Goal: Task Accomplishment & Management: Complete application form

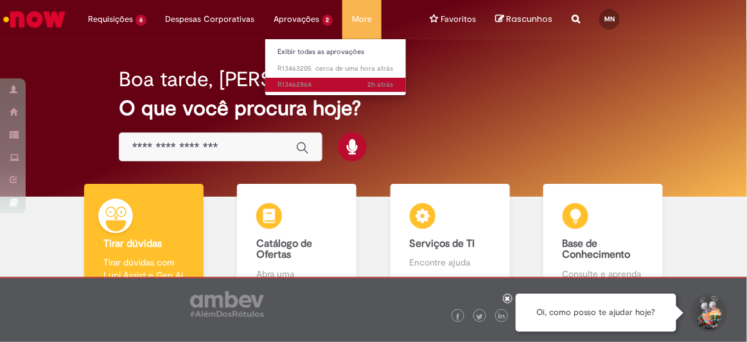
click at [293, 80] on span "2h atrás 2 horas atrás R13462864" at bounding box center [336, 85] width 116 height 10
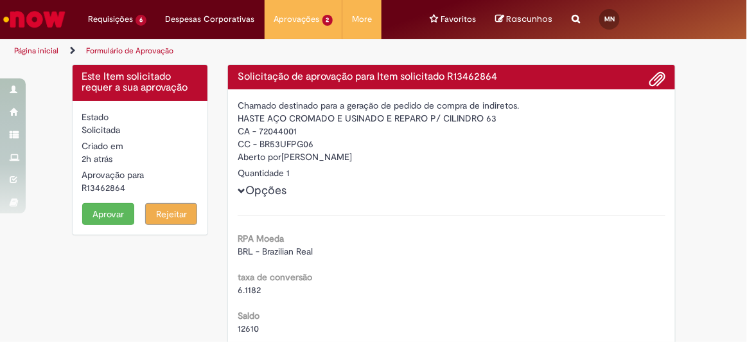
click at [101, 188] on div "R13462864" at bounding box center [140, 187] width 116 height 13
copy div "R13462864"
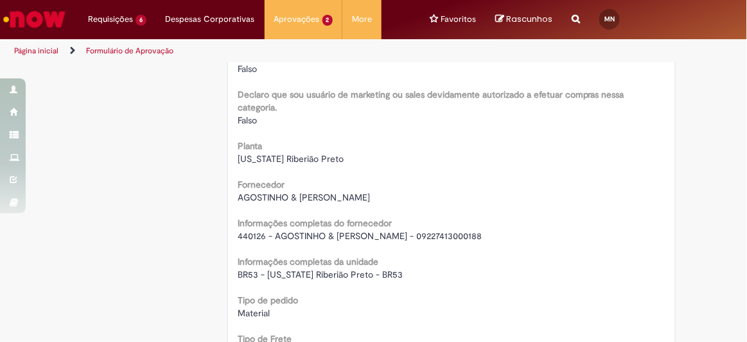
scroll to position [1018, 0]
click at [294, 236] on span "440126 - AGOSTINHO & [PERSON_NAME] - 09227413000188" at bounding box center [360, 235] width 244 height 12
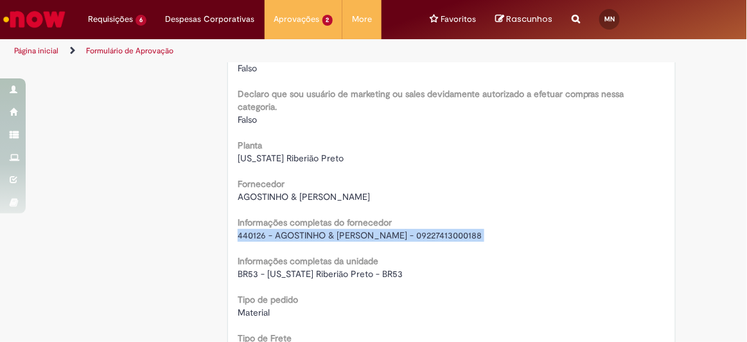
click at [294, 236] on span "440126 - AGOSTINHO & [PERSON_NAME] - 09227413000188" at bounding box center [360, 235] width 244 height 12
copy div "440126 - AGOSTINHO & [PERSON_NAME] - 09227413000188"
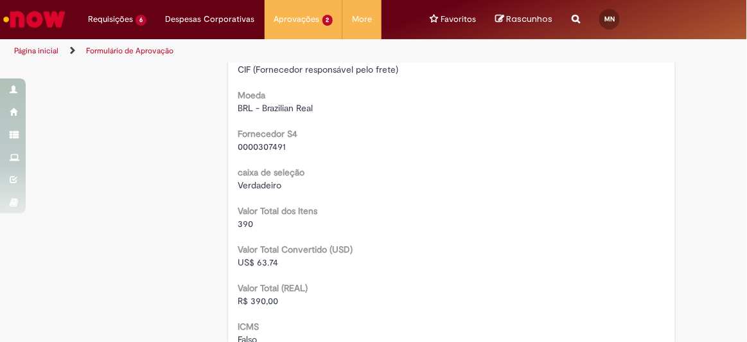
scroll to position [1299, 0]
click at [256, 299] on span "R$ 390,00" at bounding box center [258, 301] width 40 height 12
copy span "390,00"
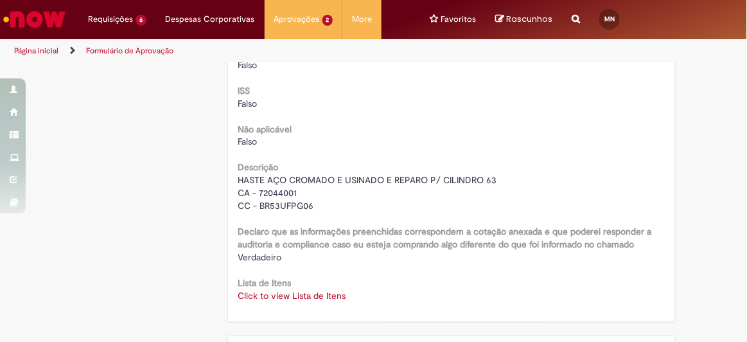
scroll to position [1689, 0]
click at [274, 294] on link "Click to view Lista de Itens" at bounding box center [292, 296] width 108 height 12
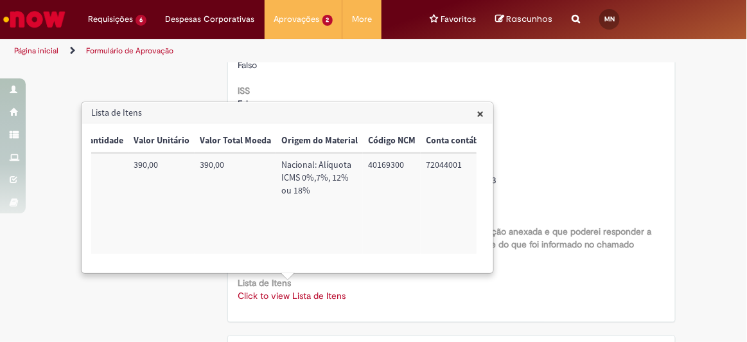
scroll to position [0, 522]
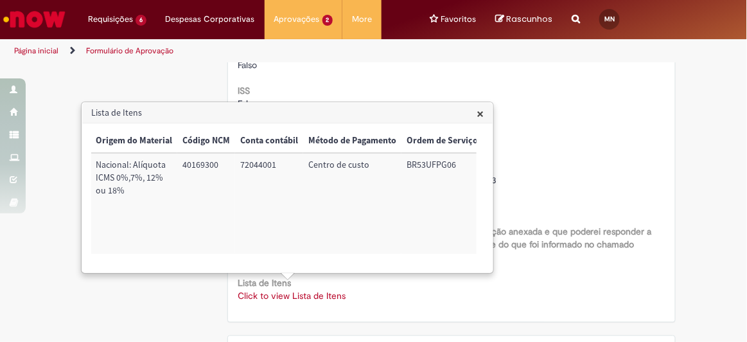
click at [260, 164] on td "72044001" at bounding box center [269, 203] width 68 height 101
copy td "72044001"
click at [415, 165] on td "BR53UFPG06" at bounding box center [442, 203] width 82 height 101
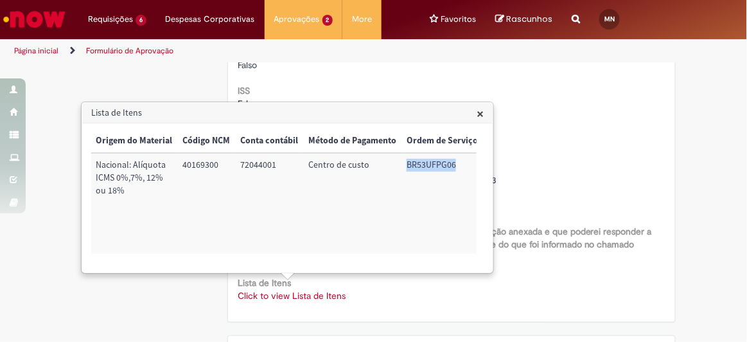
copy td "BR53UFPG06"
click at [478, 109] on span "×" at bounding box center [480, 113] width 7 height 17
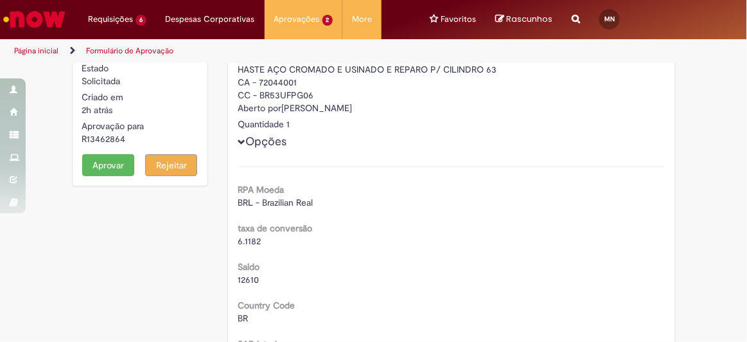
scroll to position [0, 0]
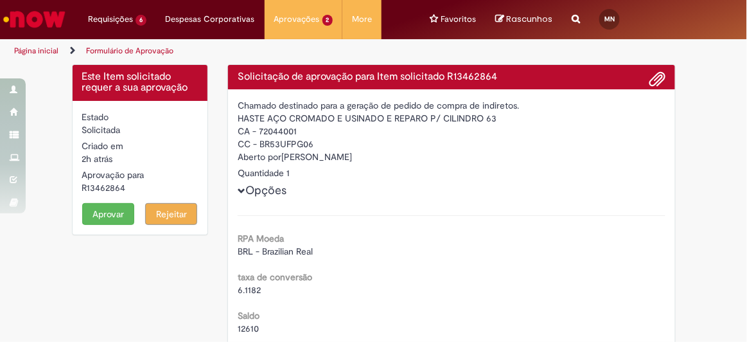
click at [96, 209] on button "Aprovar" at bounding box center [108, 214] width 52 height 22
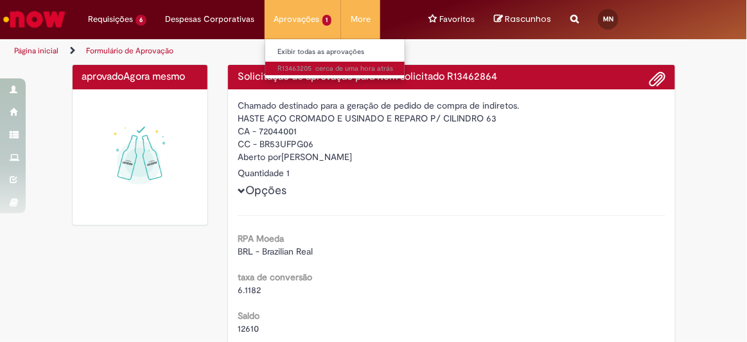
click at [294, 66] on span "cerca de uma hora atrás cerca de uma hora atrás R13463205" at bounding box center [336, 69] width 116 height 10
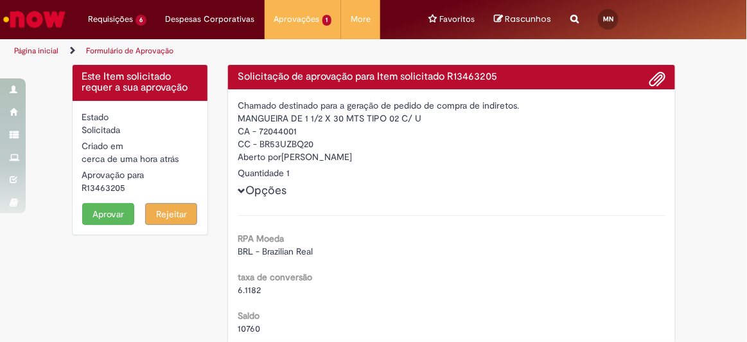
click at [110, 183] on div "R13463205" at bounding box center [140, 187] width 116 height 13
copy div "R13463205"
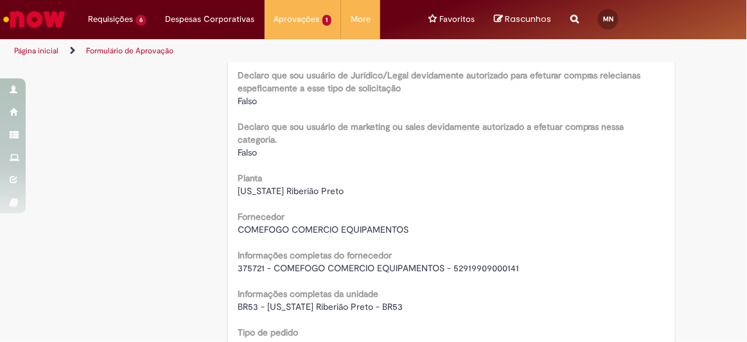
scroll to position [991, 0]
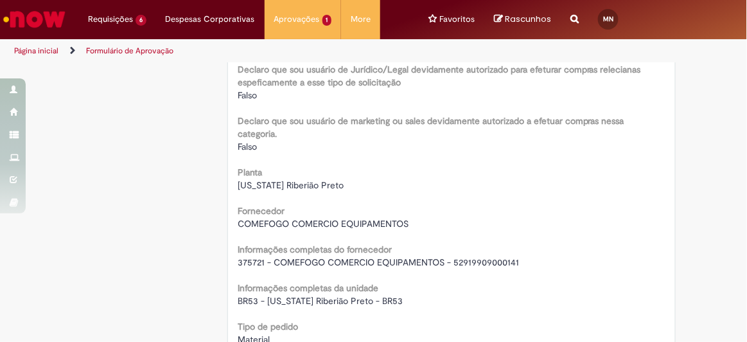
click at [299, 261] on span "375721 - COMEFOGO COMERCIO EQUIPAMENTOS - 52919909000141" at bounding box center [378, 262] width 281 height 12
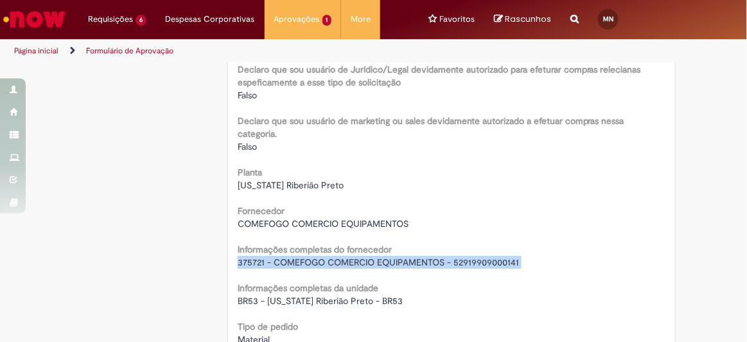
click at [299, 261] on span "375721 - COMEFOGO COMERCIO EQUIPAMENTOS - 52919909000141" at bounding box center [378, 262] width 281 height 12
copy div "375721 - COMEFOGO COMERCIO EQUIPAMENTOS - 52919909000141"
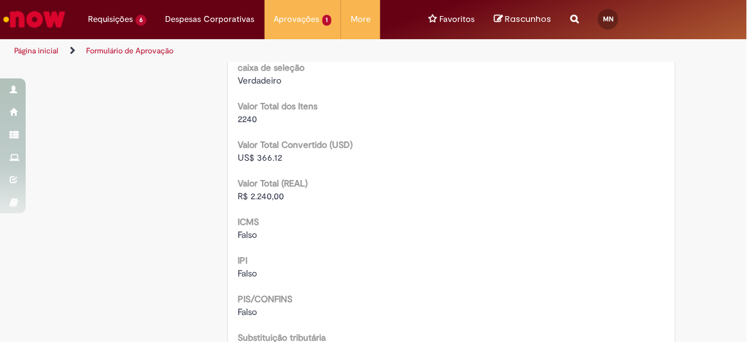
scroll to position [1406, 0]
click at [269, 195] on span "R$ 2.240,00" at bounding box center [261, 194] width 46 height 12
copy span "2.240,00"
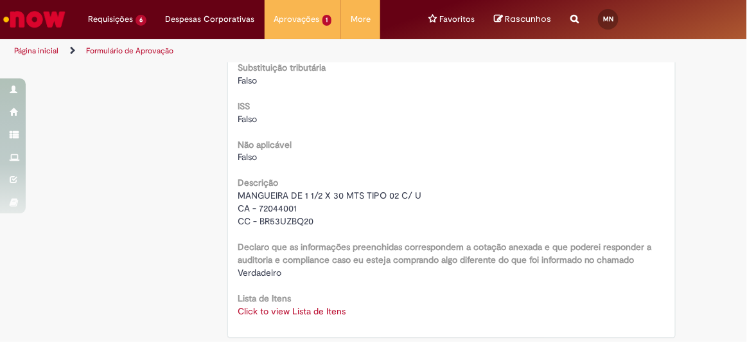
scroll to position [1675, 0]
click at [281, 310] on link "Click to view Lista de Itens" at bounding box center [292, 311] width 108 height 12
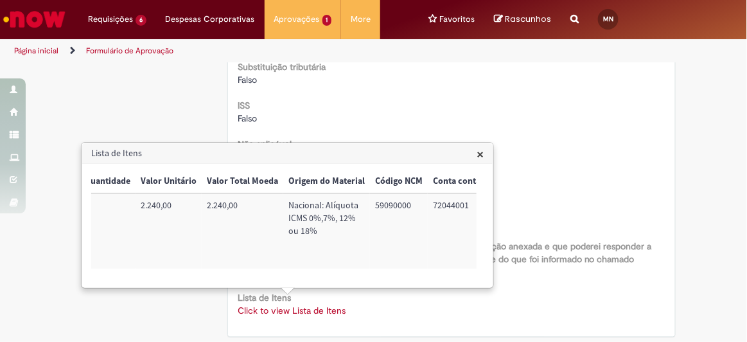
scroll to position [0, 529]
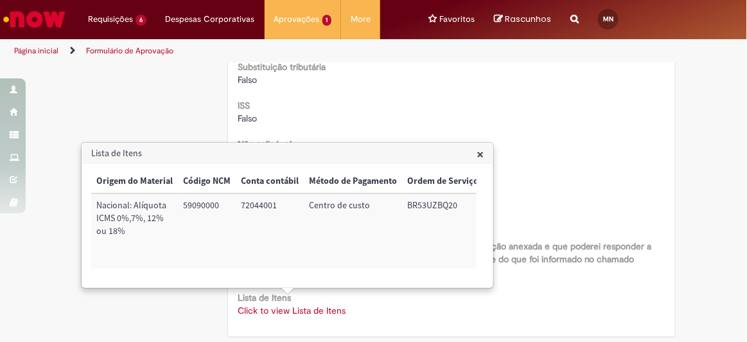
click at [243, 206] on td "72044001" at bounding box center [270, 230] width 68 height 75
copy td "72044001"
click at [434, 206] on td "BR53UZBQ20" at bounding box center [443, 230] width 82 height 75
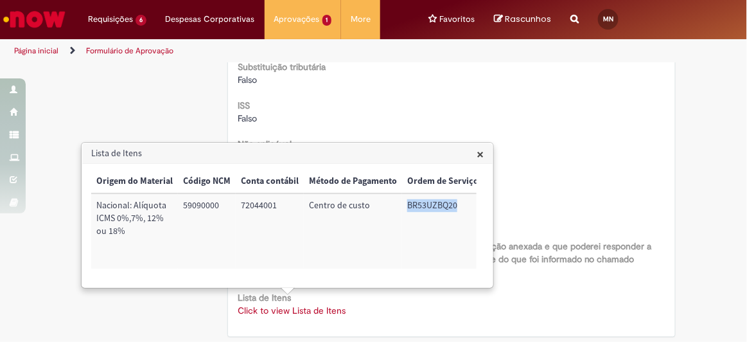
copy td "BR53UZBQ20"
click at [482, 158] on span "×" at bounding box center [480, 153] width 7 height 17
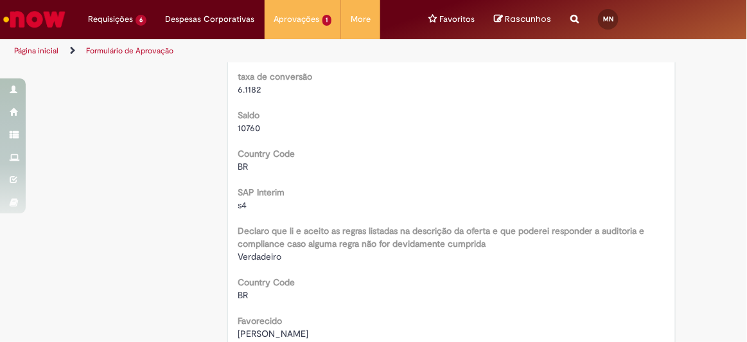
scroll to position [86, 0]
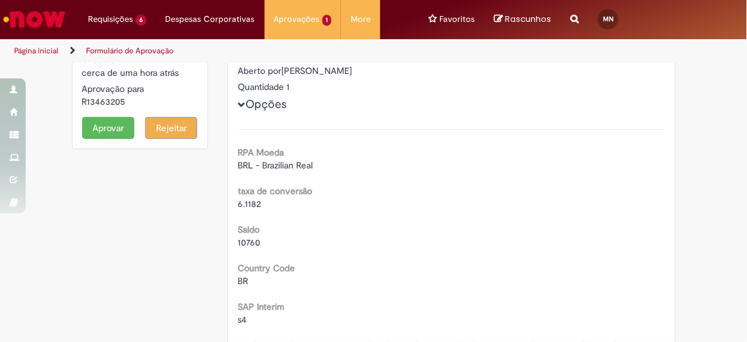
click at [91, 132] on button "Aprovar" at bounding box center [108, 128] width 52 height 22
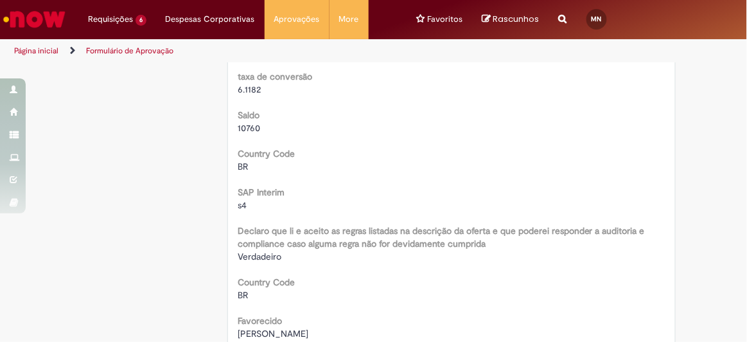
scroll to position [0, 0]
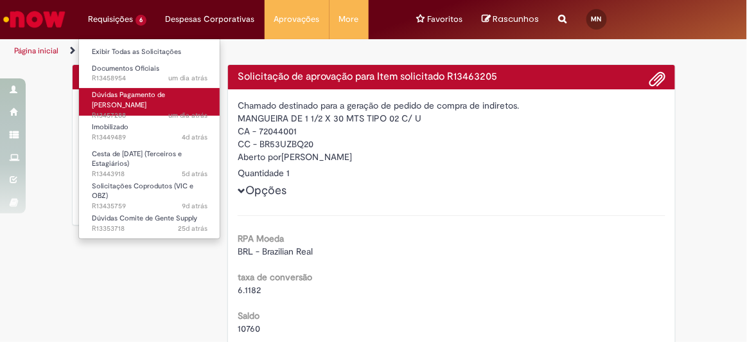
click at [112, 96] on span "Dúvidas Pagamento de [PERSON_NAME]" at bounding box center [128, 100] width 73 height 20
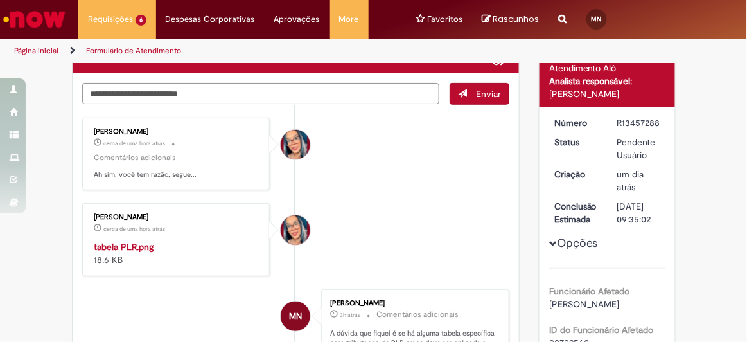
scroll to position [195, 0]
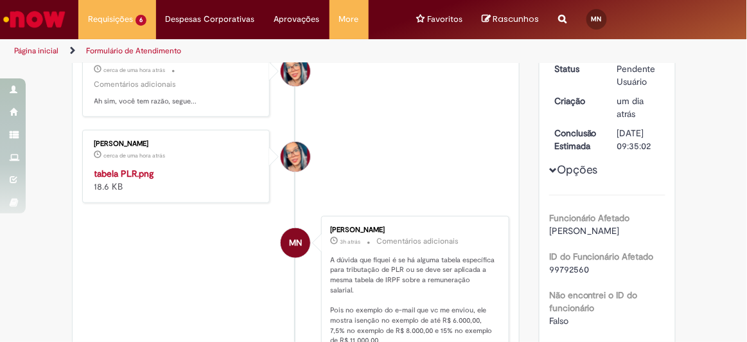
click at [173, 167] on img "Histórico de tíquete" at bounding box center [177, 167] width 166 height 0
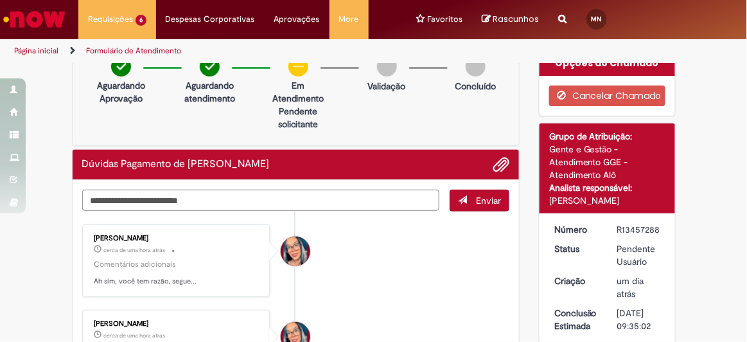
scroll to position [0, 0]
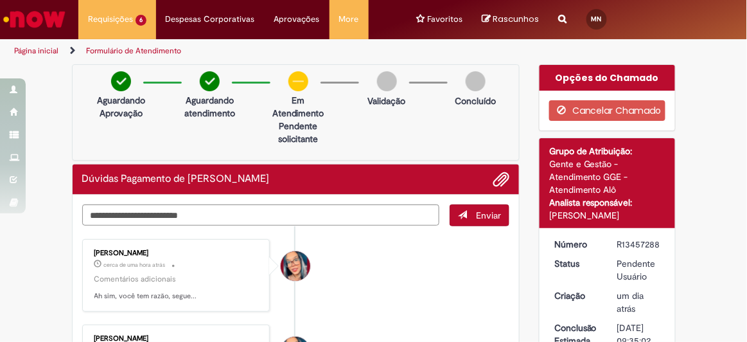
click at [248, 218] on textarea "Digite sua mensagem aqui..." at bounding box center [260, 214] width 357 height 21
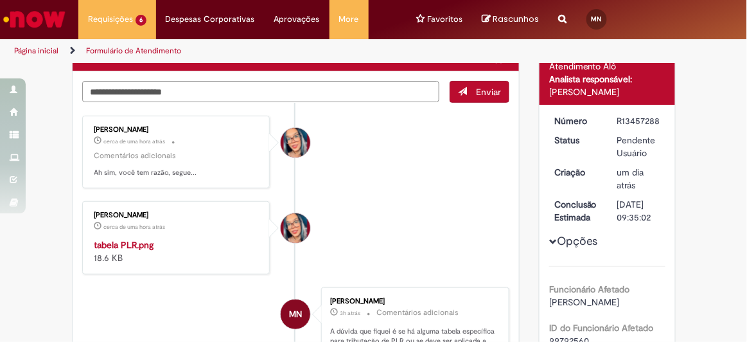
scroll to position [125, 0]
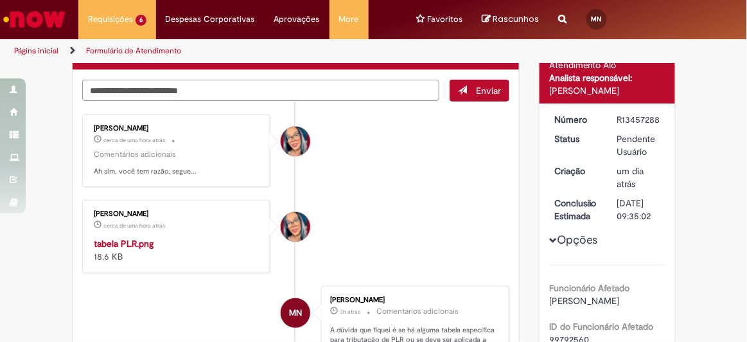
type textarea "**********"
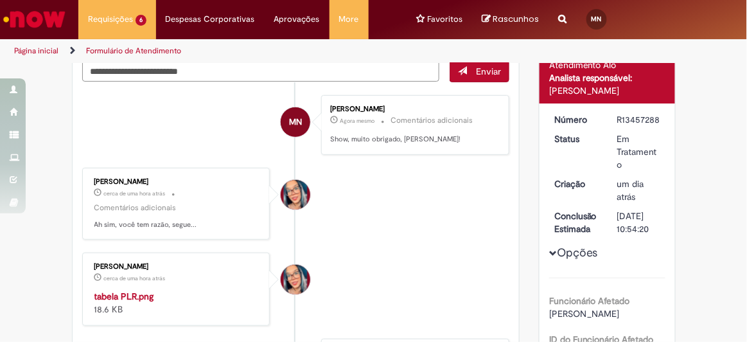
scroll to position [105, 0]
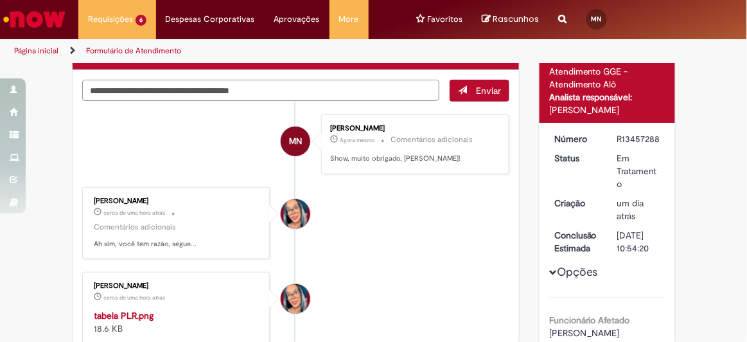
type textarea "**********"
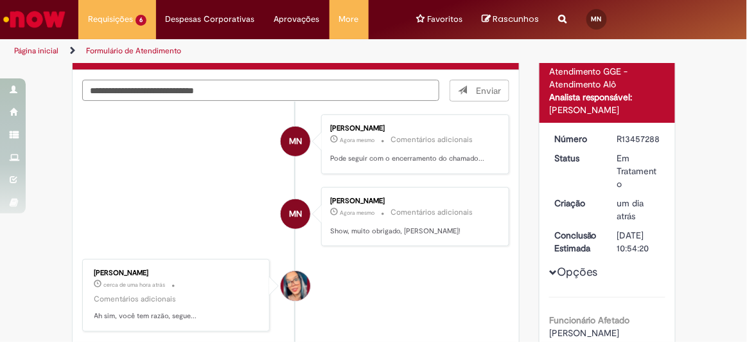
type textarea "**********"
